Goal: Information Seeking & Learning: Learn about a topic

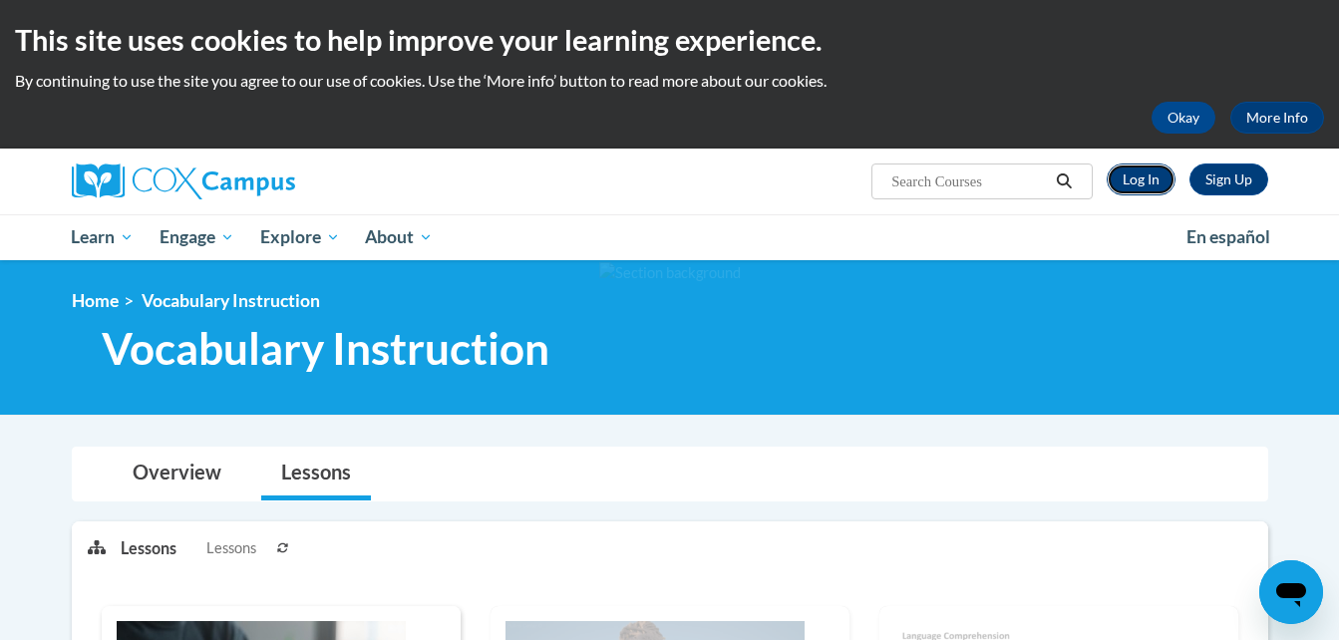
click at [1153, 178] on link "Log In" at bounding box center [1141, 180] width 69 height 32
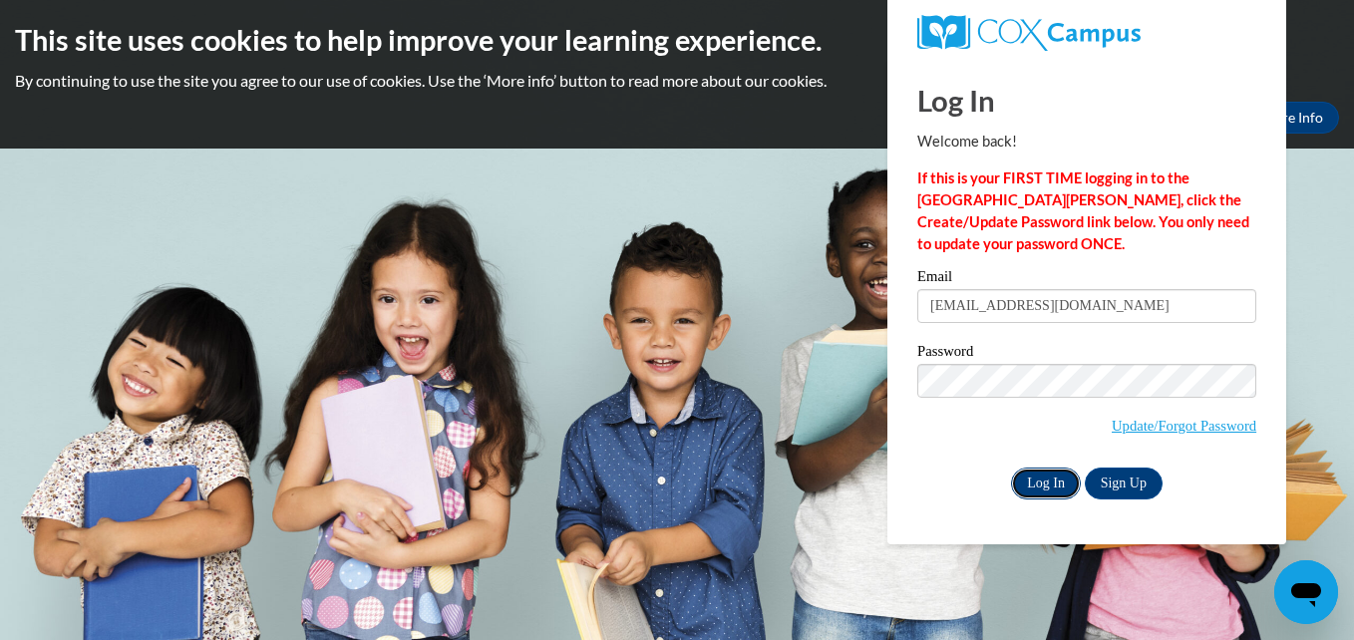
click at [1041, 482] on input "Log In" at bounding box center [1046, 484] width 70 height 32
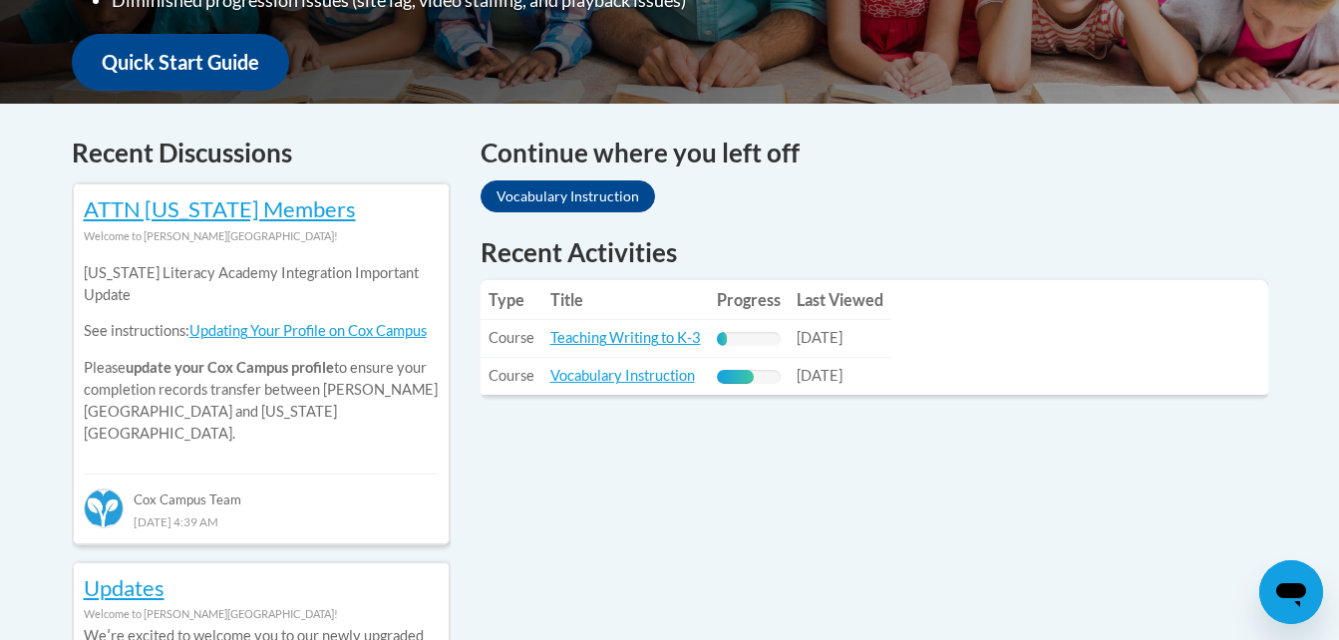
scroll to position [749, 0]
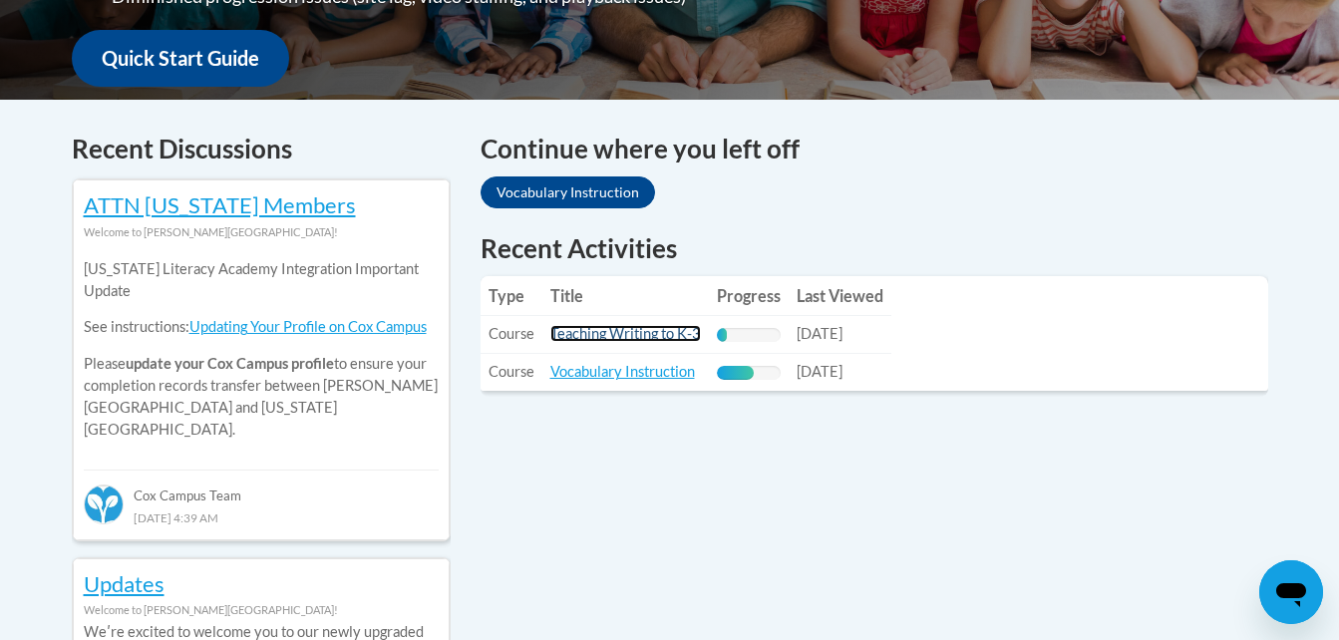
click at [576, 325] on link "Teaching Writing to K-3" at bounding box center [626, 333] width 151 height 17
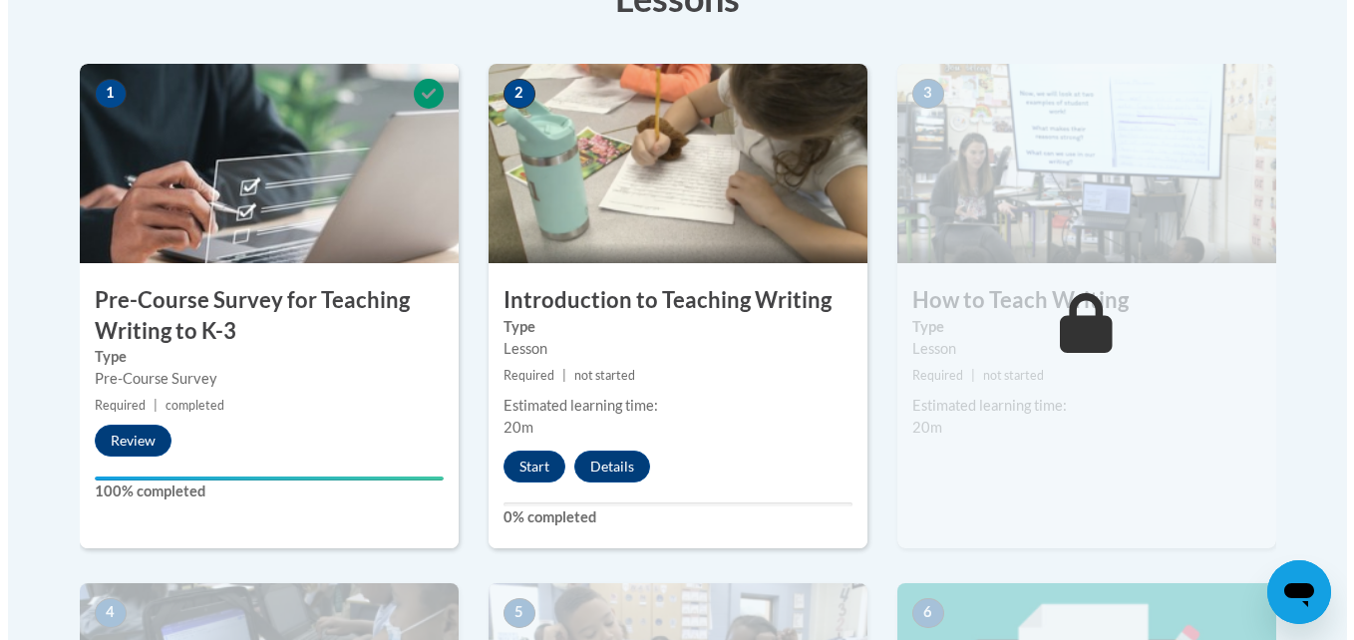
scroll to position [607, 0]
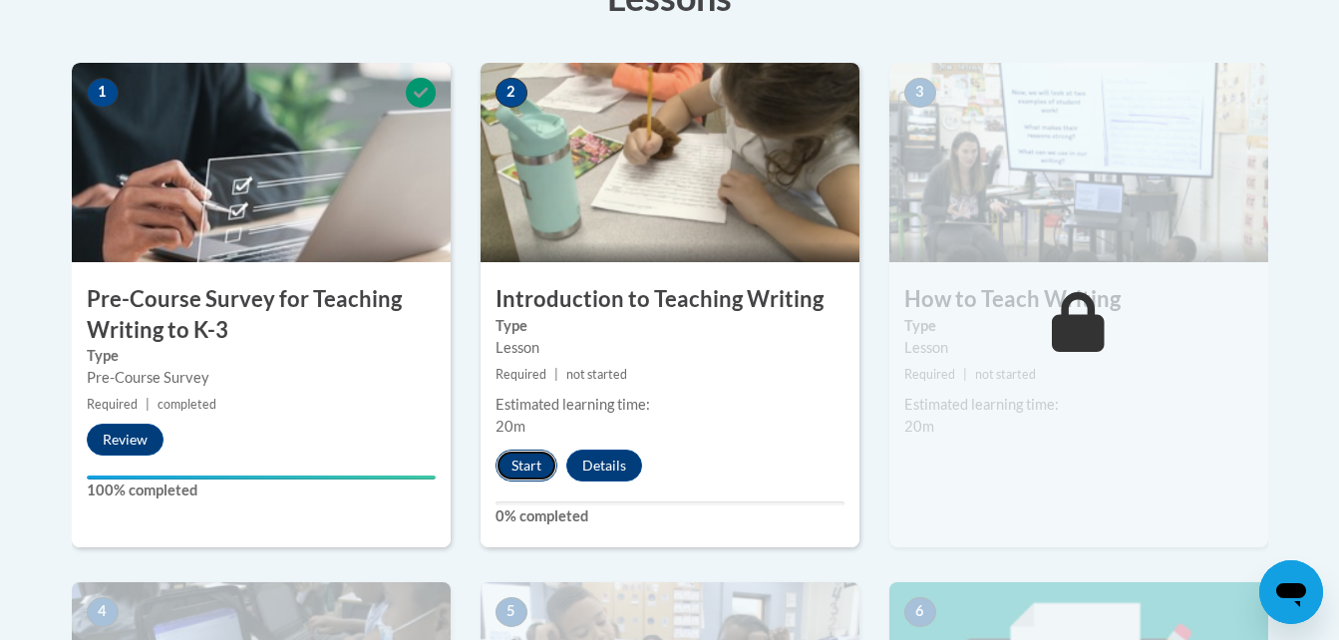
click at [530, 459] on button "Start" at bounding box center [527, 466] width 62 height 32
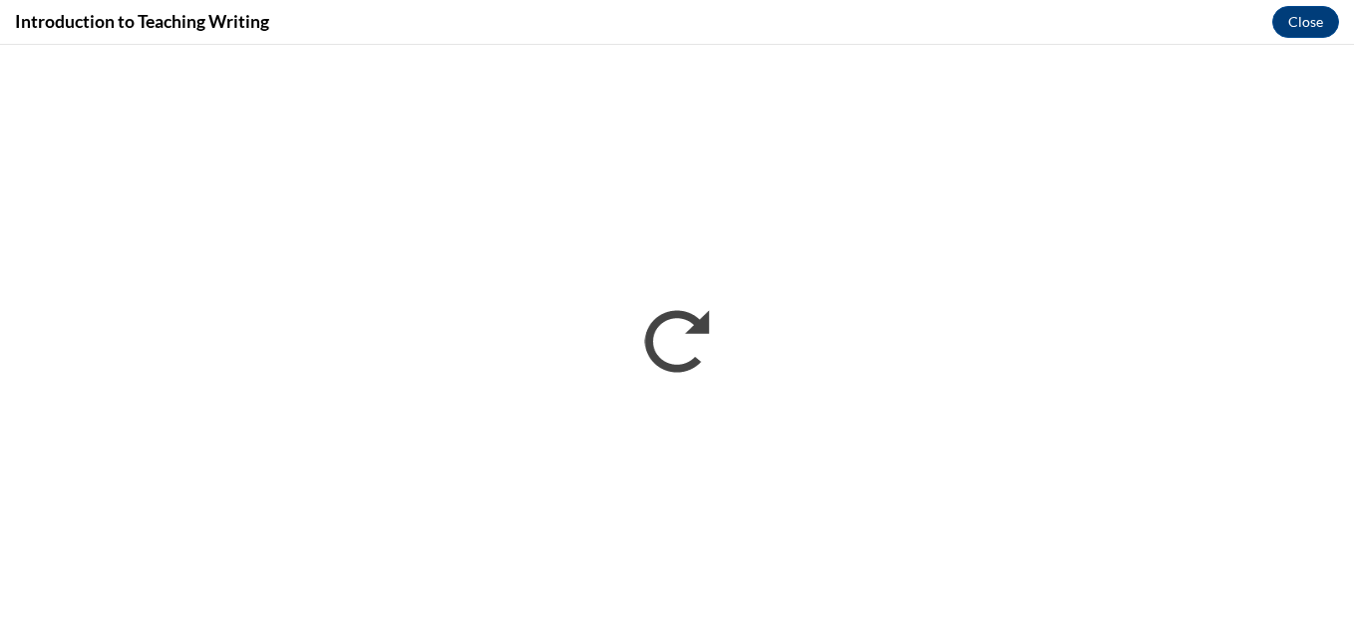
scroll to position [0, 0]
